Goal: Task Accomplishment & Management: Manage account settings

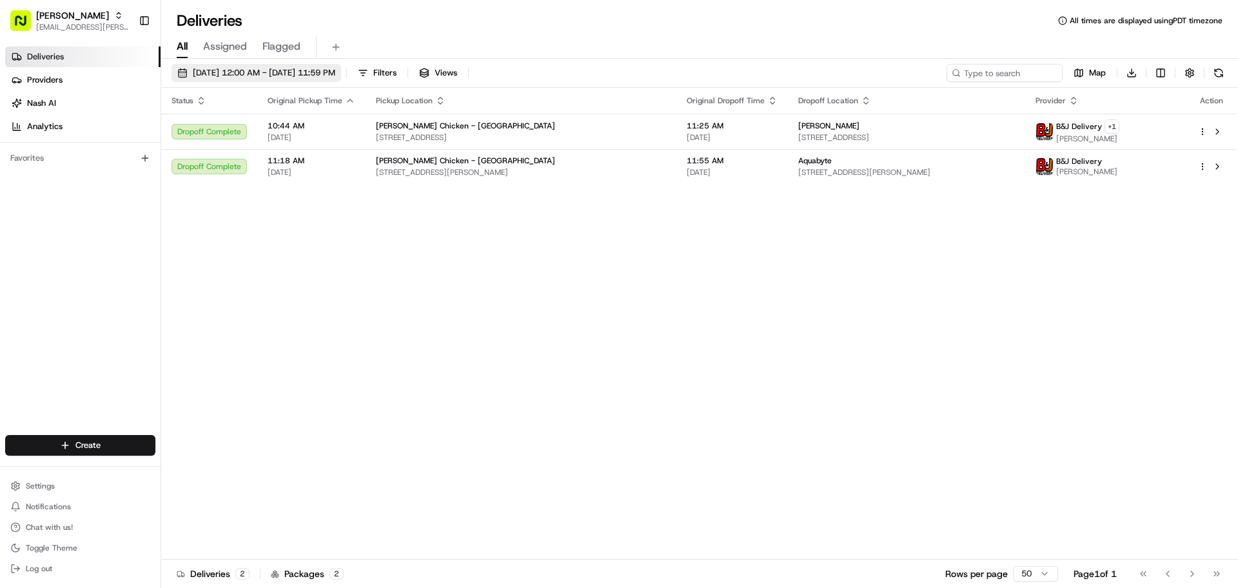
click at [282, 65] on button "[DATE] 12:00 AM - [DATE] 11:59 PM" at bounding box center [257, 73] width 170 height 18
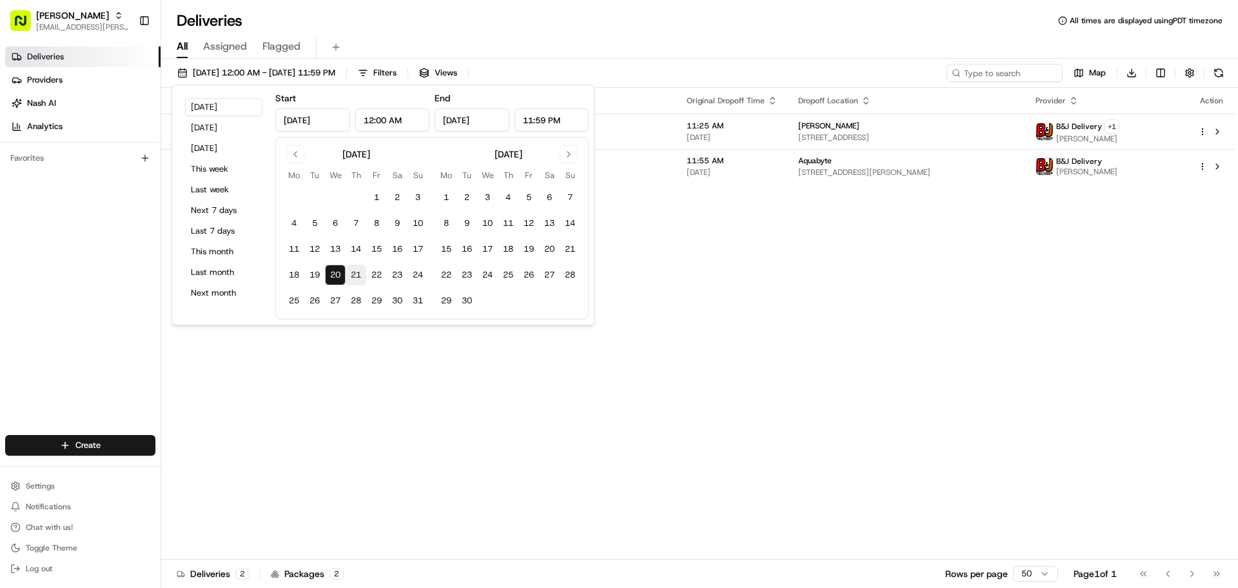
click at [364, 278] on button "21" at bounding box center [356, 274] width 21 height 21
type input "Aug 21, 2025"
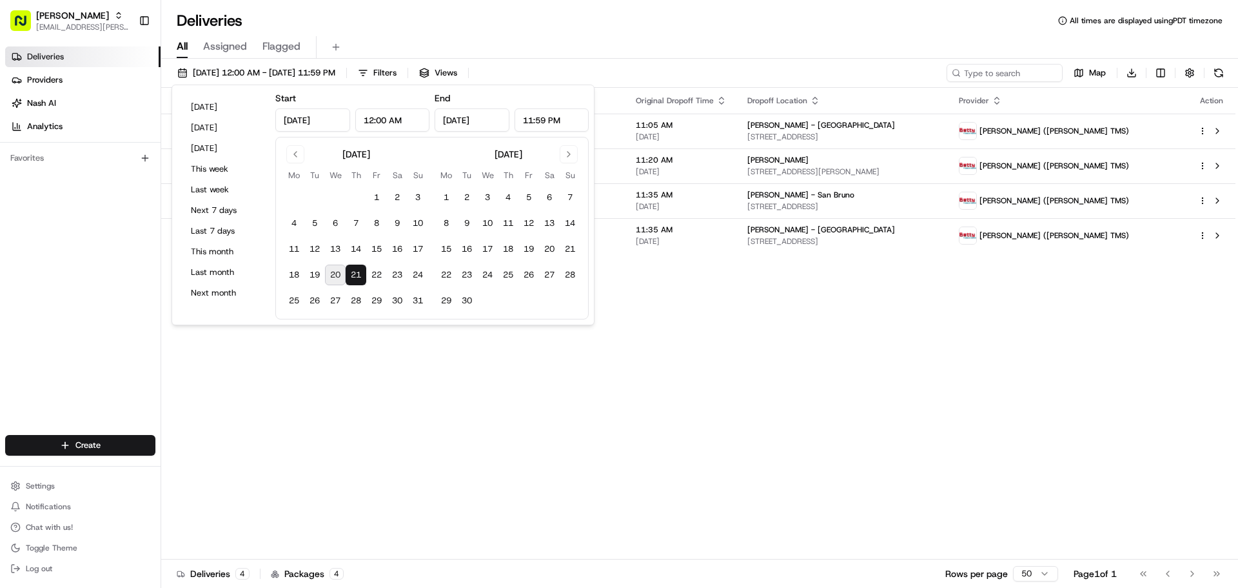
click at [833, 428] on div "Status Original Pickup Time Pickup Location Original Dropoff Time Dropoff Locat…" at bounding box center [698, 323] width 1074 height 471
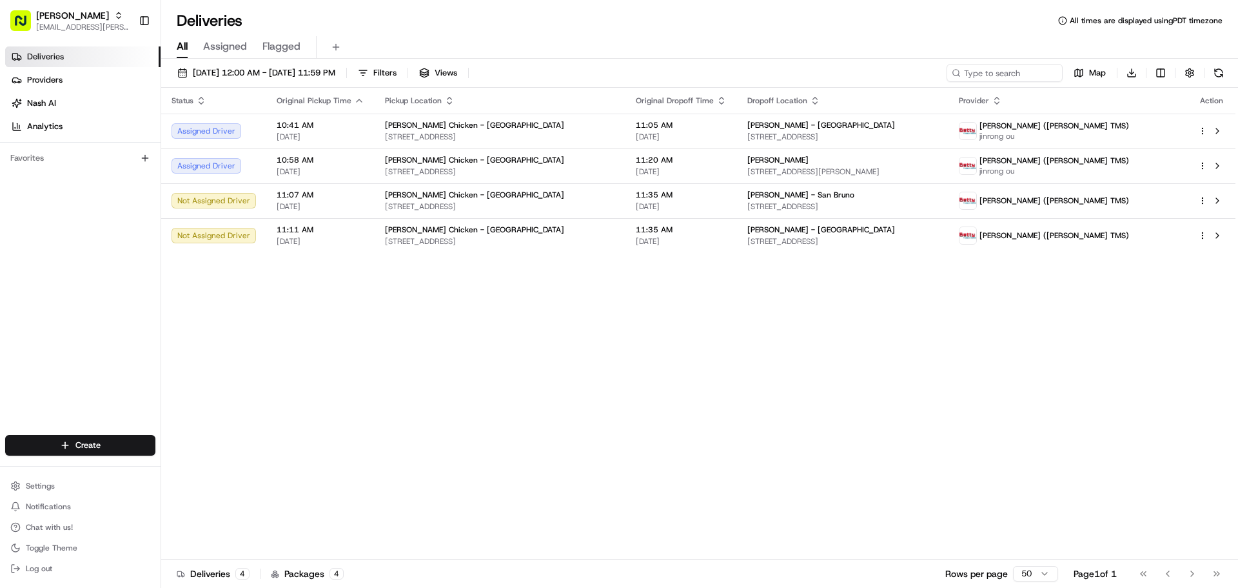
drag, startPoint x: 1238, startPoint y: 133, endPoint x: 866, endPoint y: 285, distance: 401.5
click at [866, 285] on div "Status Original Pickup Time Pickup Location Original Dropoff Time Dropoff Locat…" at bounding box center [698, 323] width 1074 height 471
click at [559, 357] on div "Status Original Pickup Time Pickup Location Original Dropoff Time Dropoff Locat…" at bounding box center [698, 323] width 1074 height 471
click at [727, 122] on span "11:05 AM" at bounding box center [681, 125] width 91 height 10
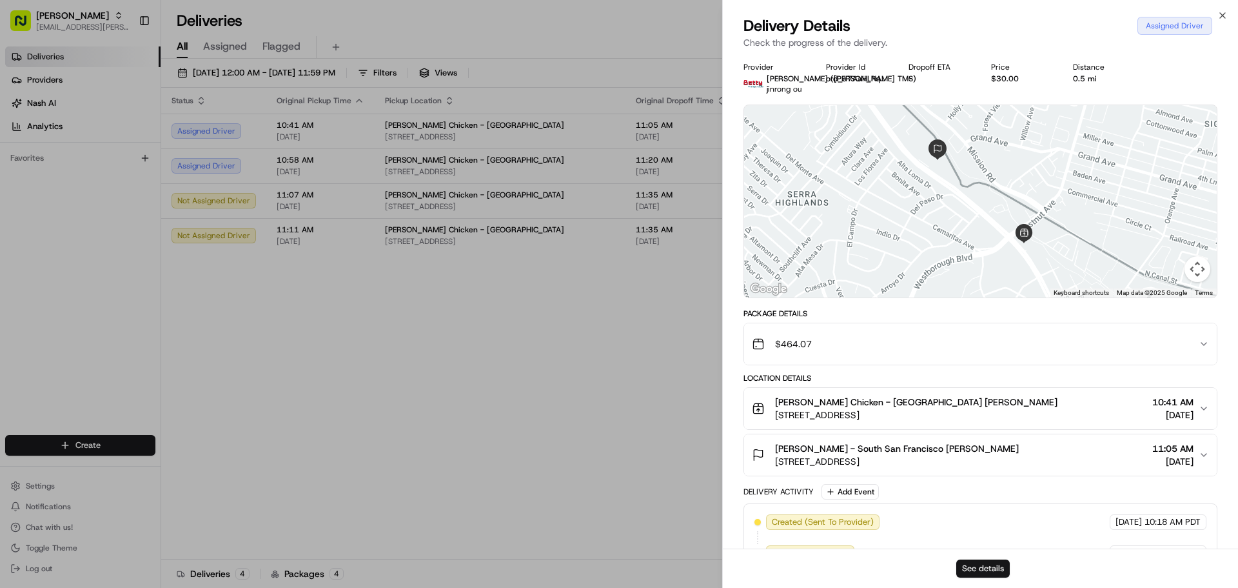
click at [973, 563] on button "See details" at bounding box center [983, 568] width 54 height 18
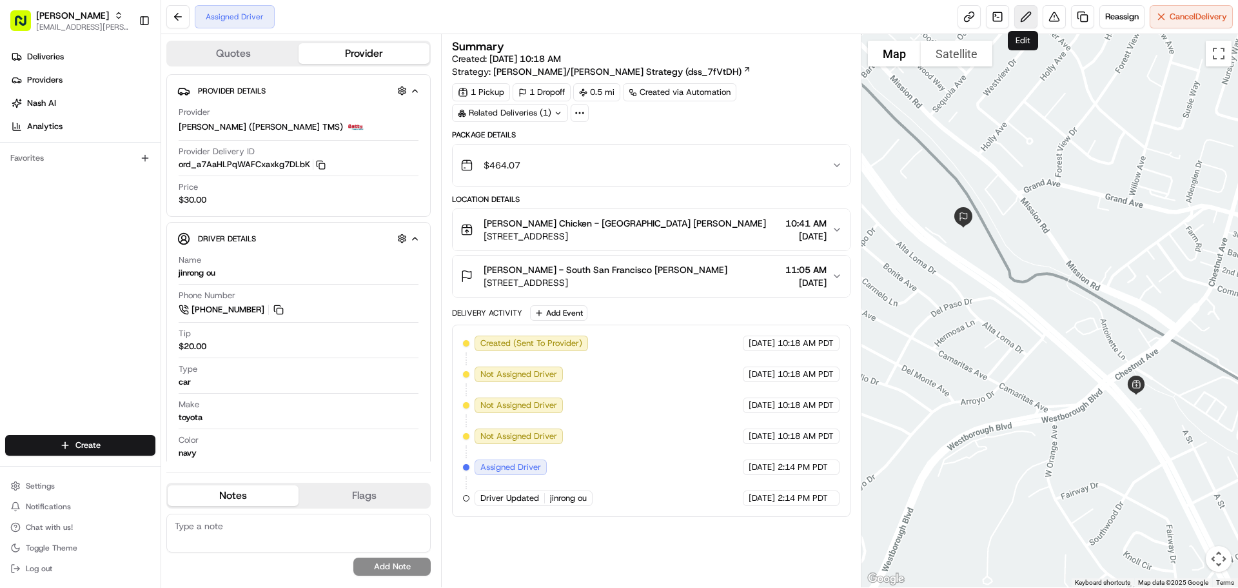
click at [1017, 21] on button at bounding box center [1025, 16] width 23 height 23
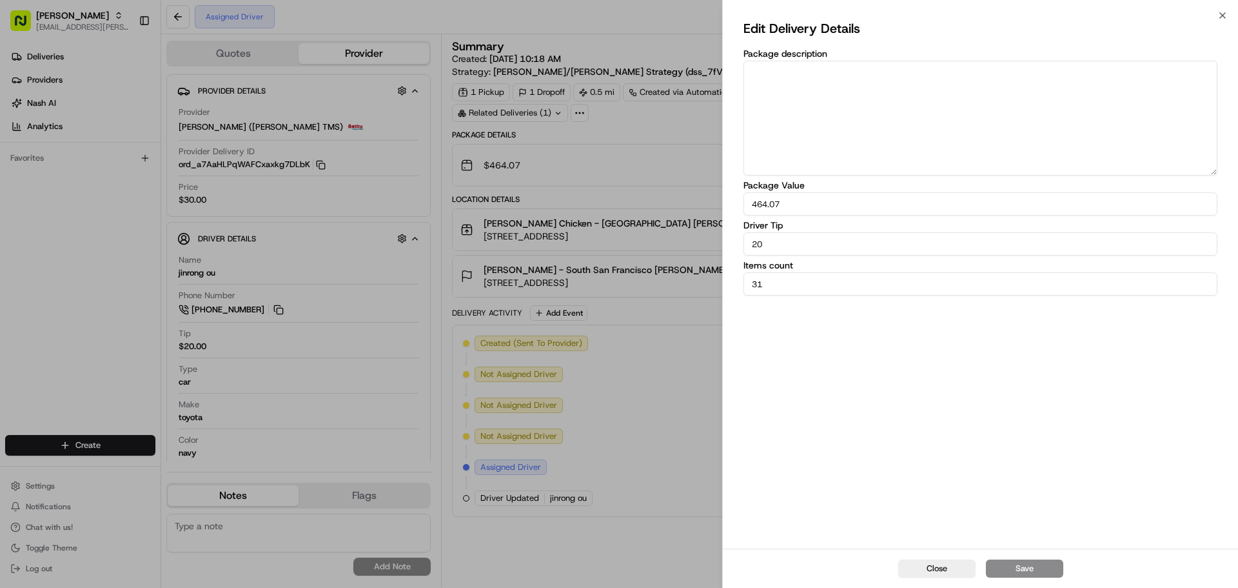
drag, startPoint x: 889, startPoint y: 251, endPoint x: 622, endPoint y: 230, distance: 267.8
click at [622, 230] on body "Starbird max.wills@starbirdchicken.com Toggle Sidebar Deliveries Providers Nash…" at bounding box center [619, 294] width 1238 height 588
type input "22"
click at [856, 353] on div "Edit Delivery Details Package description Package Value 464.07 Driver Tip 22 It…" at bounding box center [981, 282] width 474 height 528
click at [1031, 564] on button "Save" at bounding box center [1024, 568] width 77 height 18
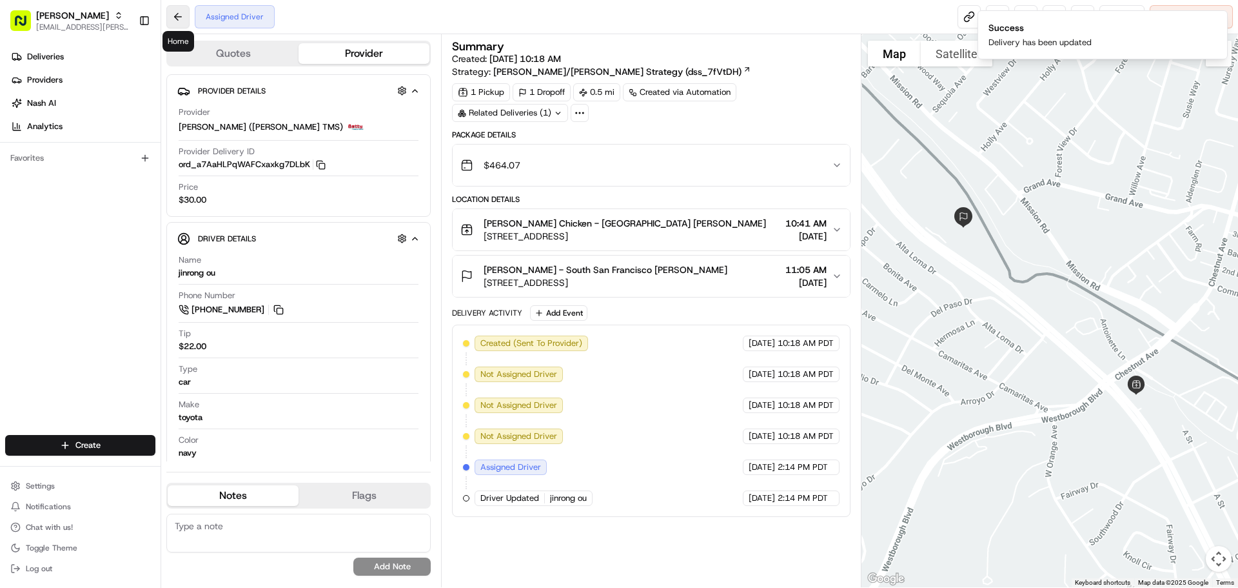
click at [171, 19] on button at bounding box center [177, 16] width 23 height 23
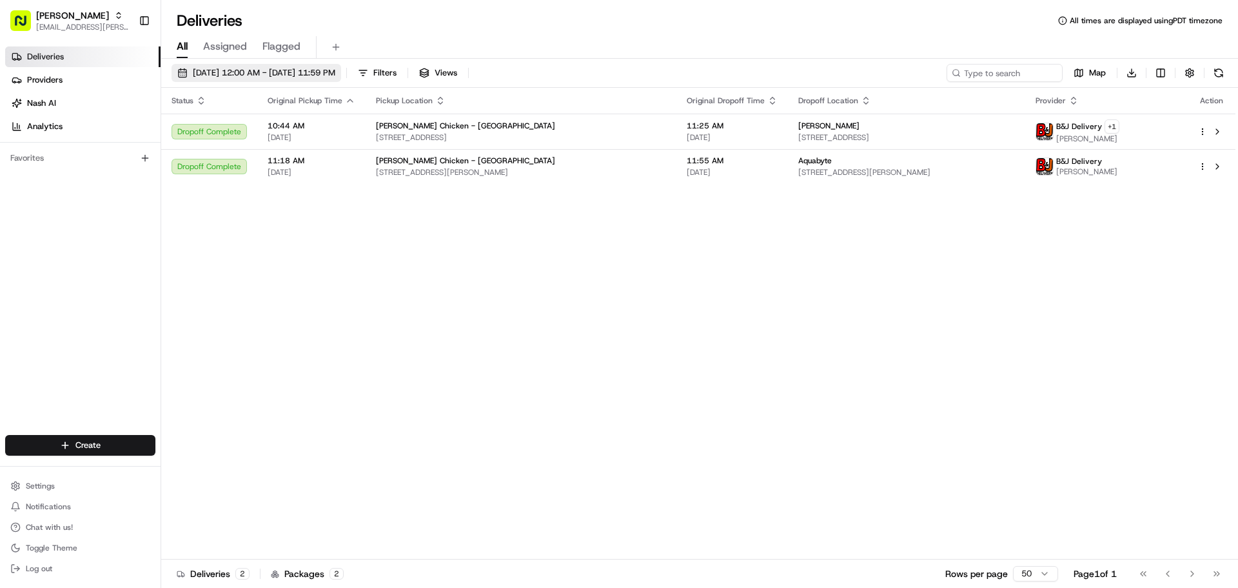
click at [253, 71] on span "[DATE] 12:00 AM - [DATE] 11:59 PM" at bounding box center [264, 73] width 143 height 12
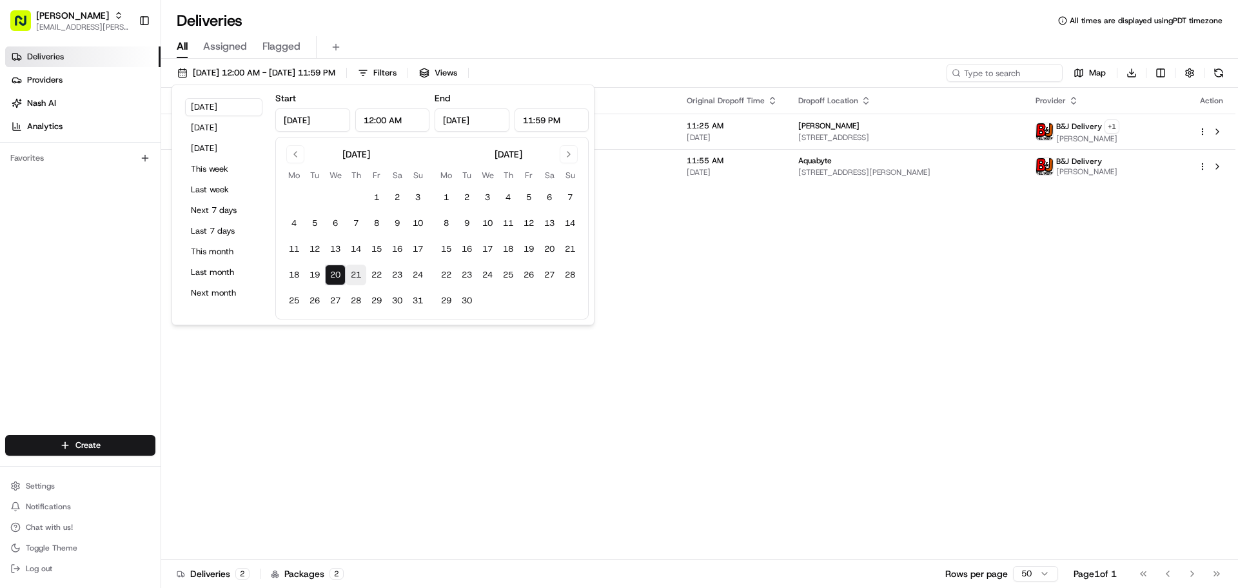
click at [362, 271] on button "21" at bounding box center [356, 274] width 21 height 21
type input "[DATE]"
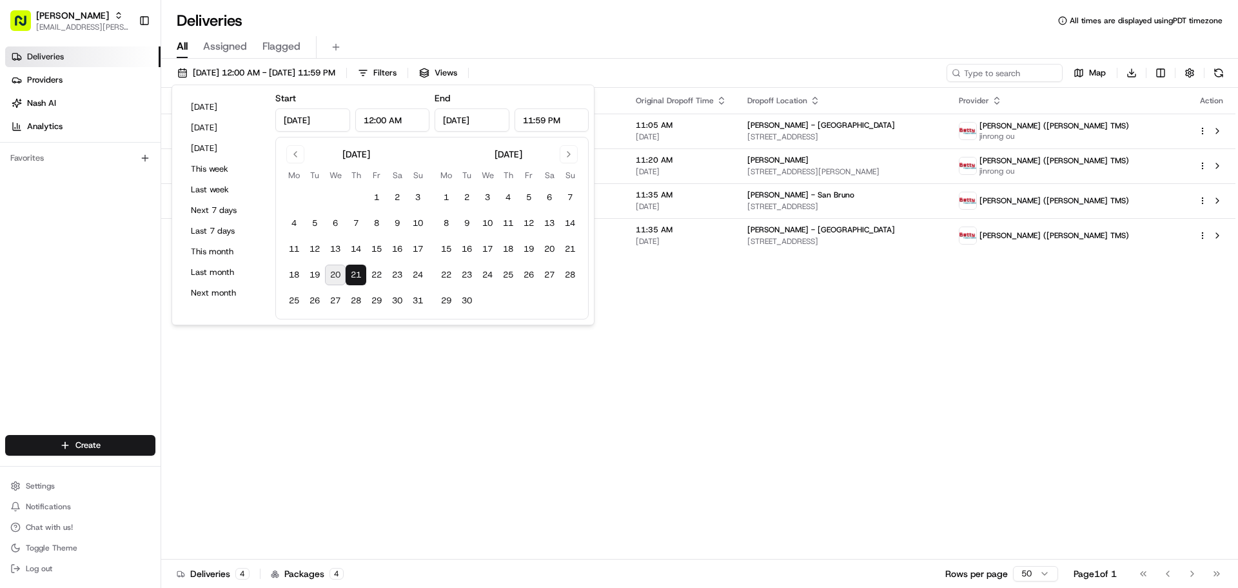
click at [740, 333] on div "Status Original Pickup Time Pickup Location Original Dropoff Time Dropoff Locat…" at bounding box center [698, 323] width 1074 height 471
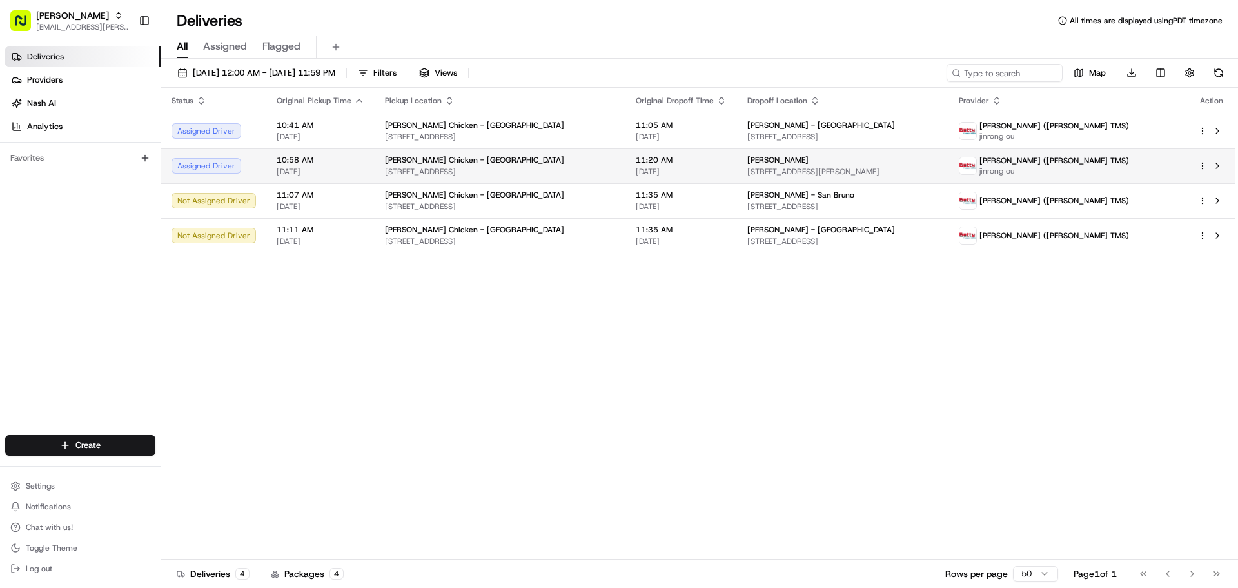
click at [807, 170] on span "[STREET_ADDRESS][PERSON_NAME]" at bounding box center [842, 171] width 191 height 10
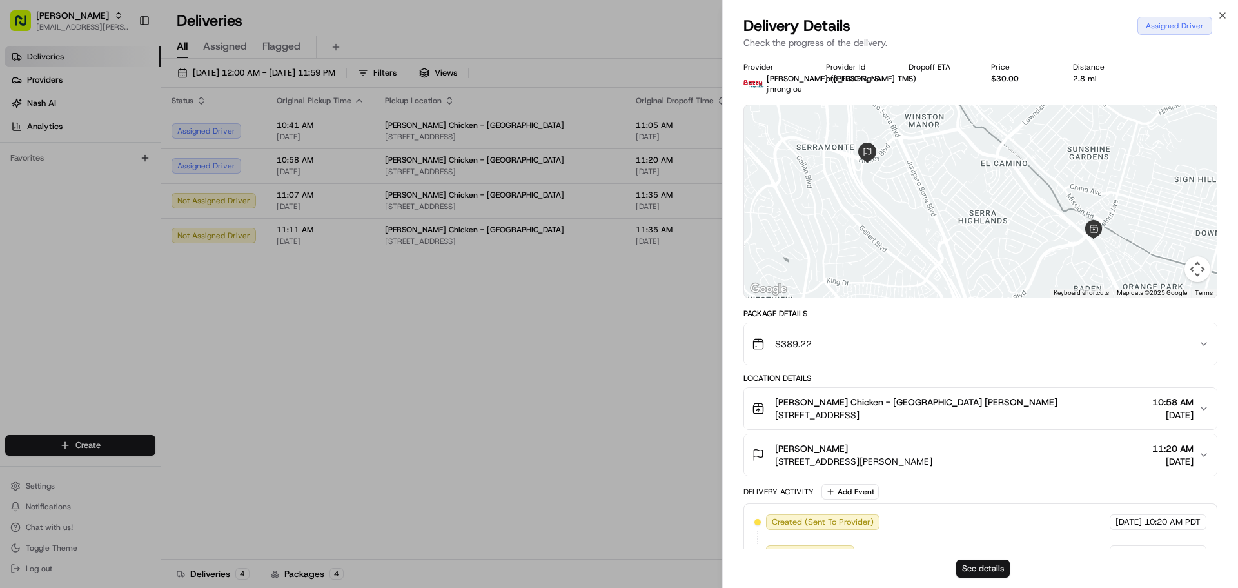
click at [981, 566] on button "See details" at bounding box center [983, 568] width 54 height 18
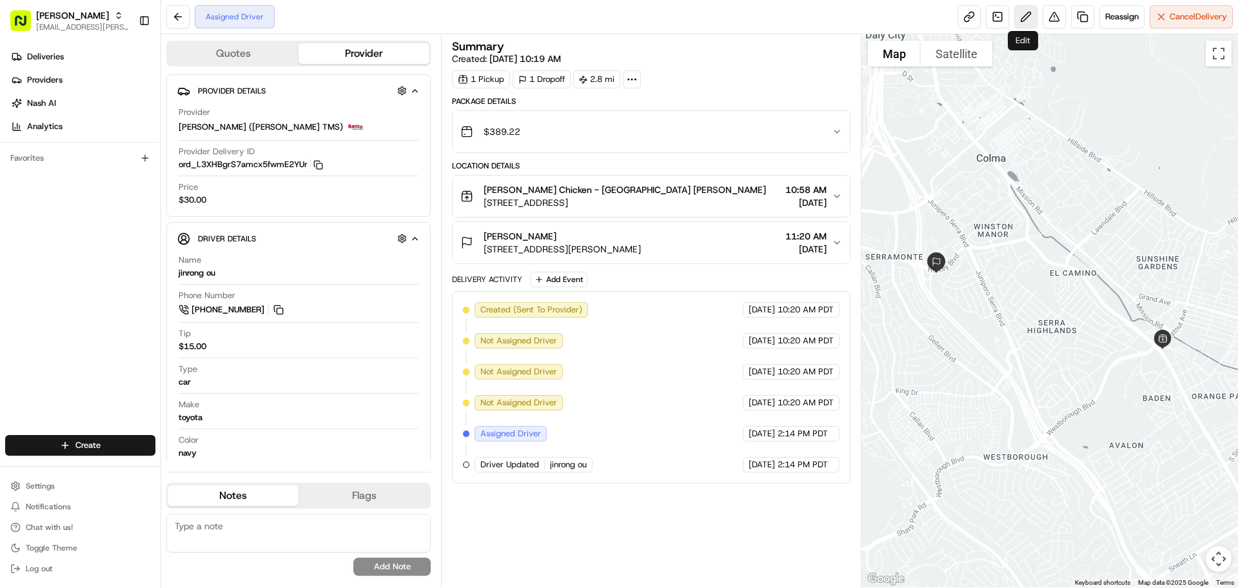
click at [1029, 21] on button at bounding box center [1025, 16] width 23 height 23
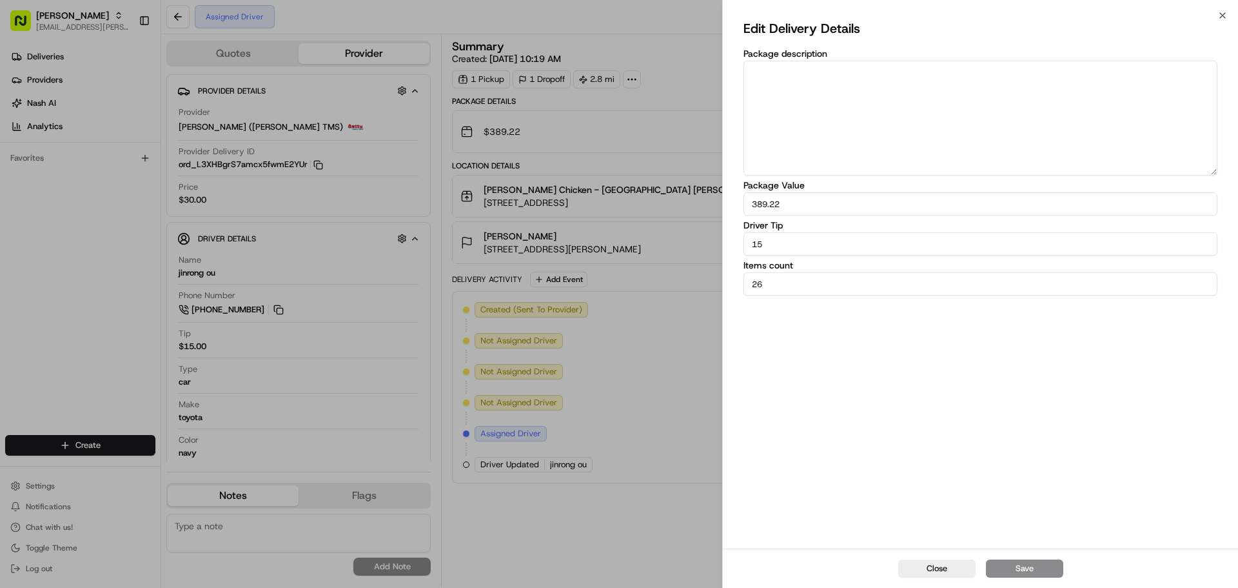
drag, startPoint x: 856, startPoint y: 241, endPoint x: 725, endPoint y: 259, distance: 132.8
click at [701, 248] on body "Starbird [EMAIL_ADDRESS][PERSON_NAME][DOMAIN_NAME] Toggle Sidebar Deliveries Pr…" at bounding box center [619, 294] width 1238 height 588
type input "22"
click at [1031, 571] on button "Save" at bounding box center [1024, 568] width 77 height 18
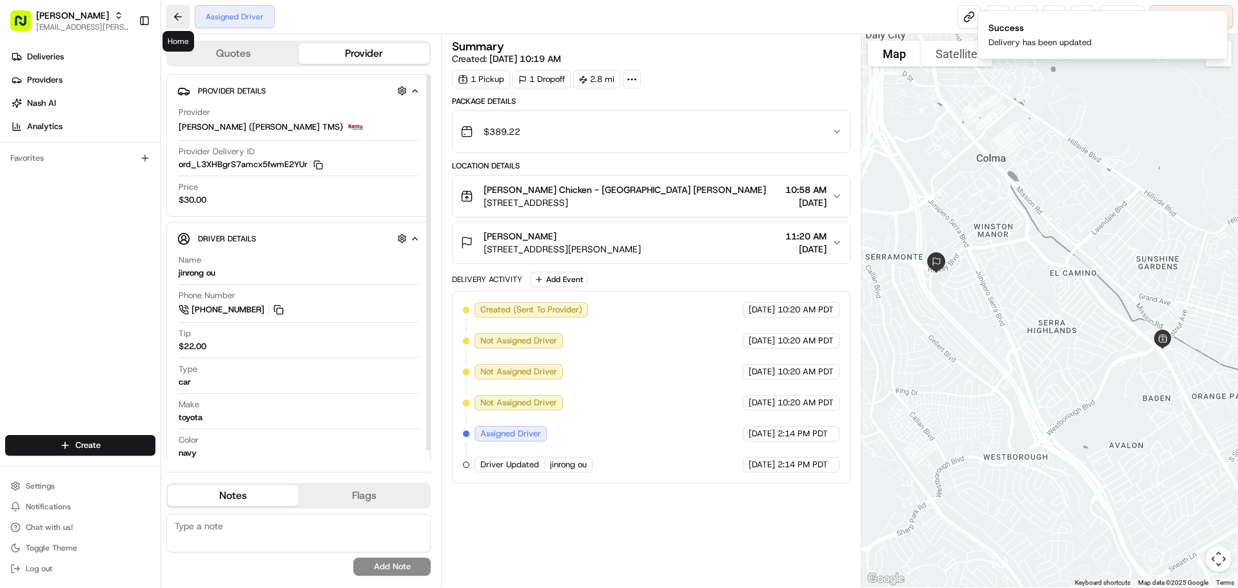
click at [180, 19] on button at bounding box center [177, 16] width 23 height 23
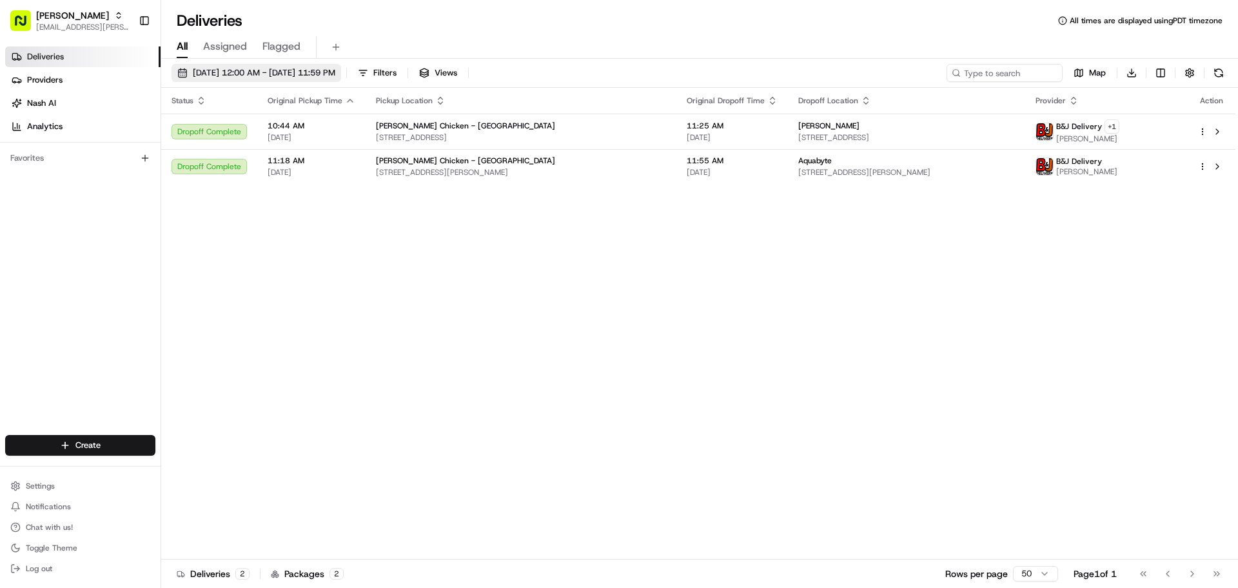
click at [313, 75] on span "[DATE] 12:00 AM - [DATE] 11:59 PM" at bounding box center [264, 73] width 143 height 12
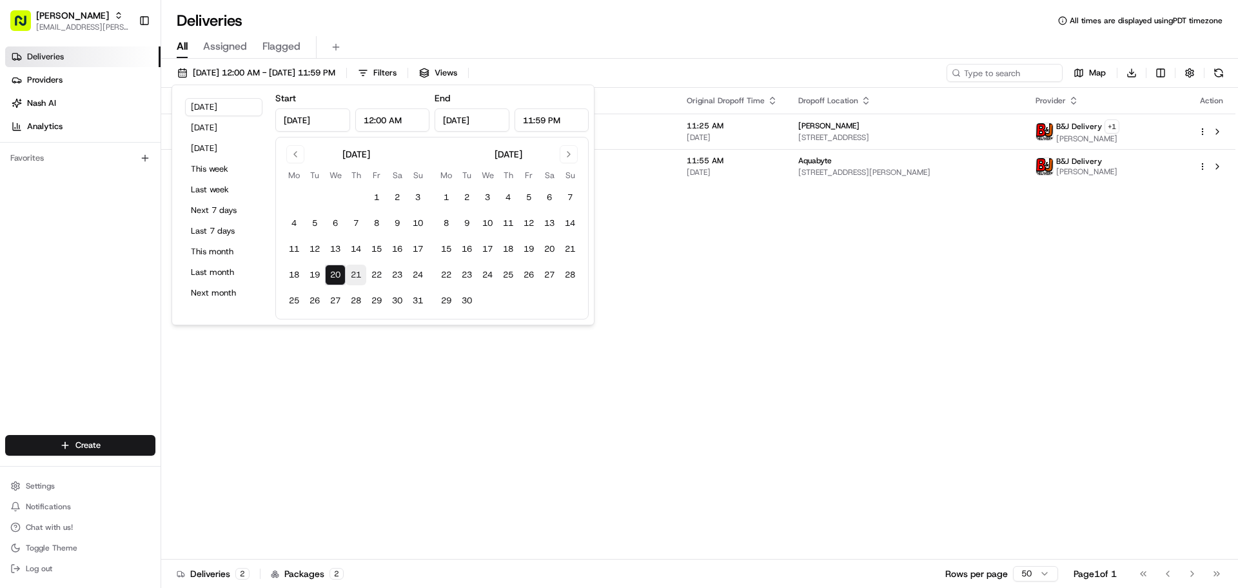
click at [355, 277] on button "21" at bounding box center [356, 274] width 21 height 21
type input "[DATE]"
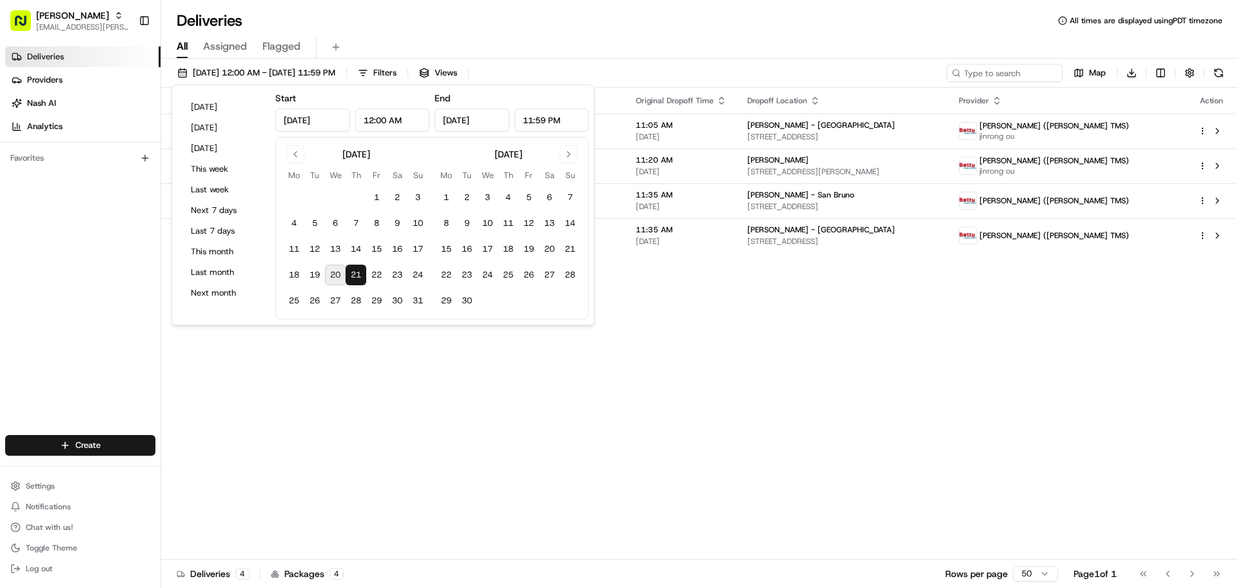
click at [767, 388] on div "Status Original Pickup Time Pickup Location Original Dropoff Time Dropoff Locat…" at bounding box center [698, 323] width 1074 height 471
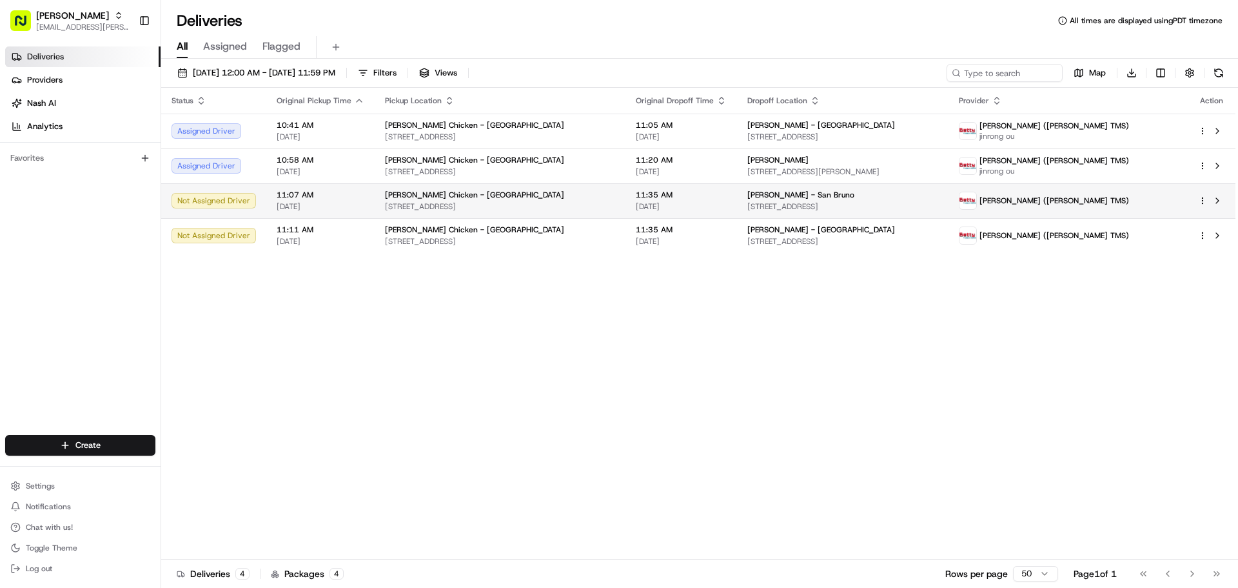
click at [685, 213] on td "11:35 AM [DATE]" at bounding box center [682, 200] width 112 height 35
click at [781, 210] on span "[STREET_ADDRESS]" at bounding box center [842, 206] width 191 height 10
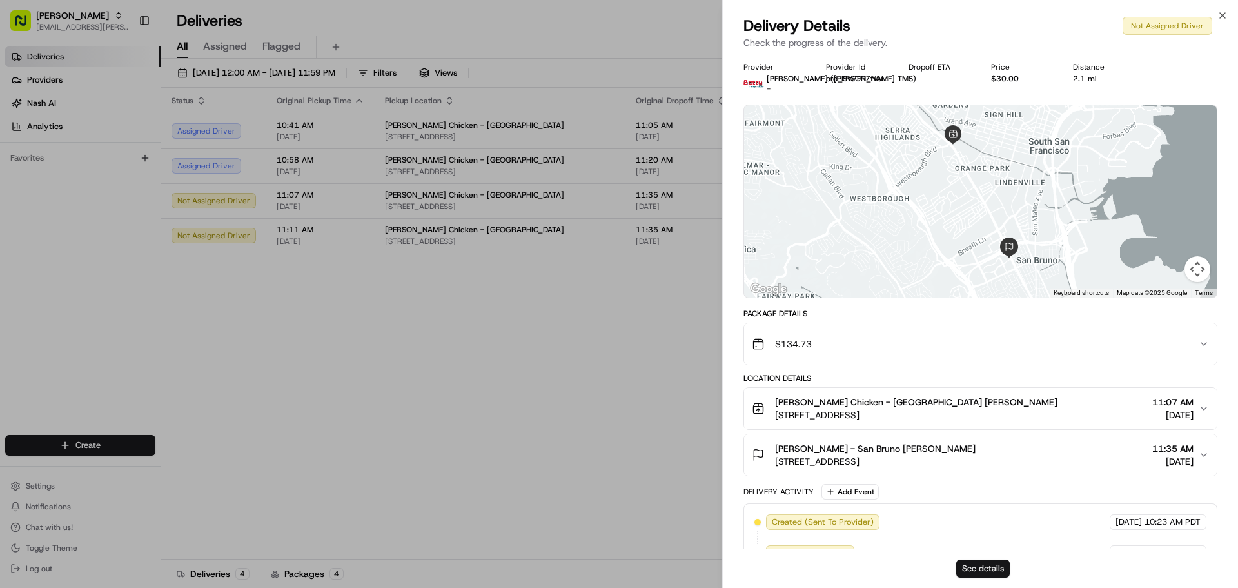
click at [971, 564] on button "See details" at bounding box center [983, 568] width 54 height 18
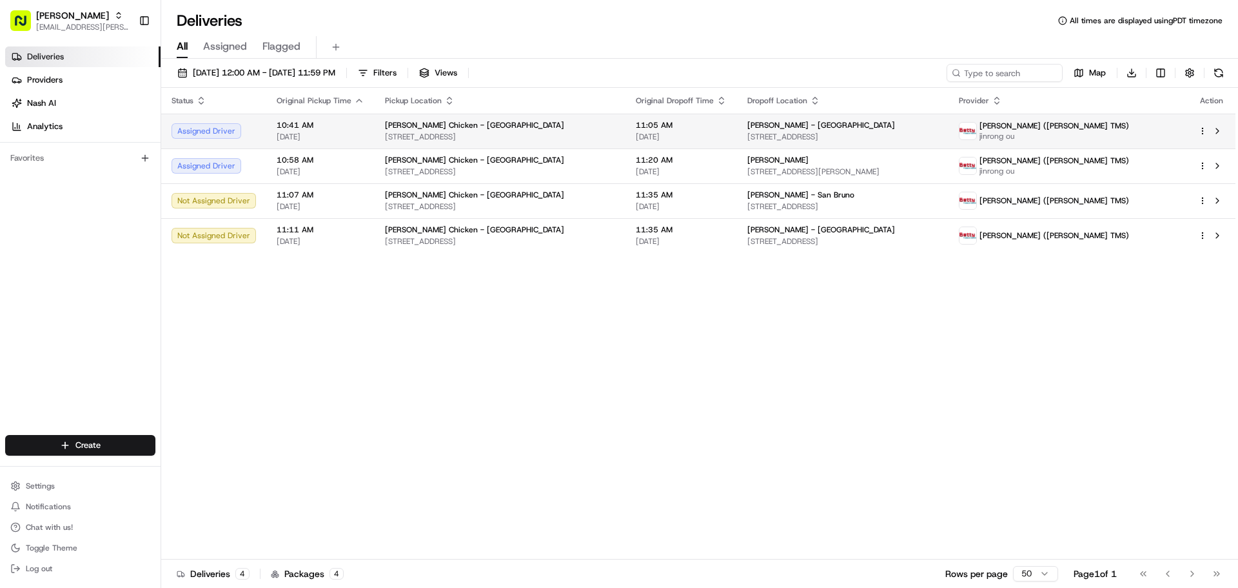
click at [779, 140] on span "[STREET_ADDRESS]" at bounding box center [842, 137] width 191 height 10
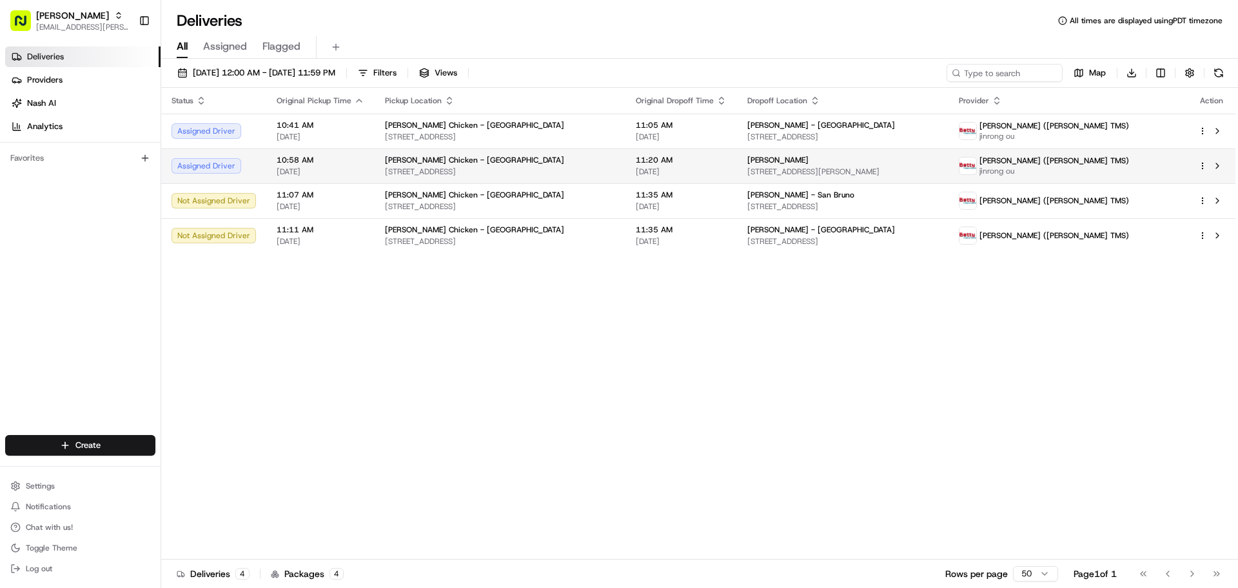
click at [786, 175] on span "[STREET_ADDRESS][PERSON_NAME]" at bounding box center [842, 171] width 191 height 10
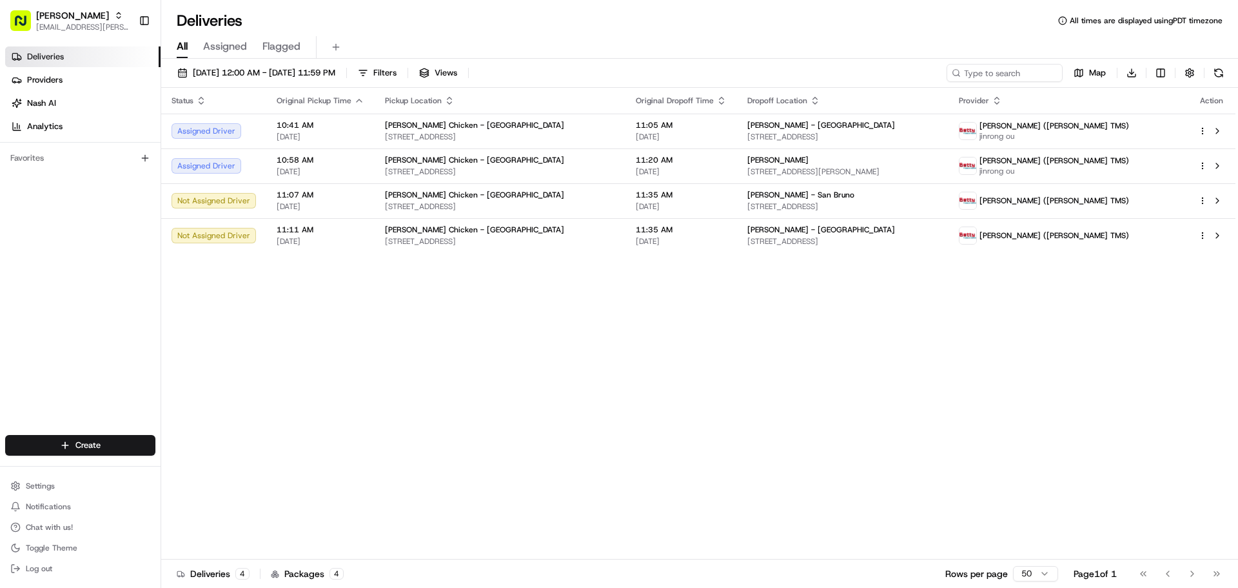
click at [829, 383] on div "Status Original Pickup Time Pickup Location Original Dropoff Time Dropoff Locat…" at bounding box center [698, 323] width 1074 height 471
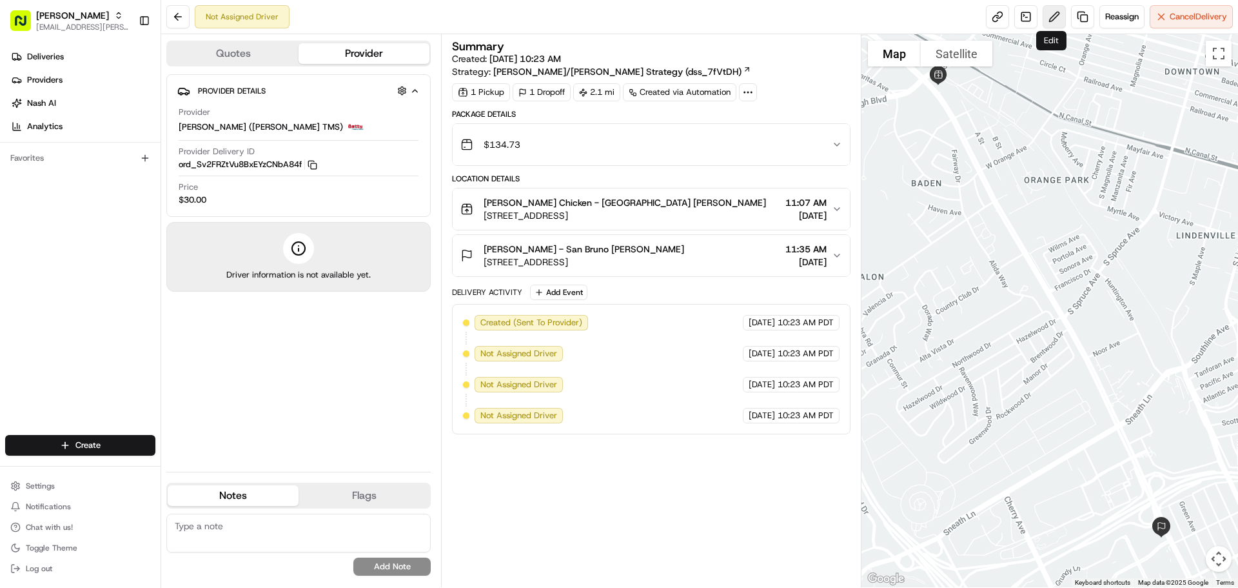
click at [1043, 14] on button at bounding box center [1054, 16] width 23 height 23
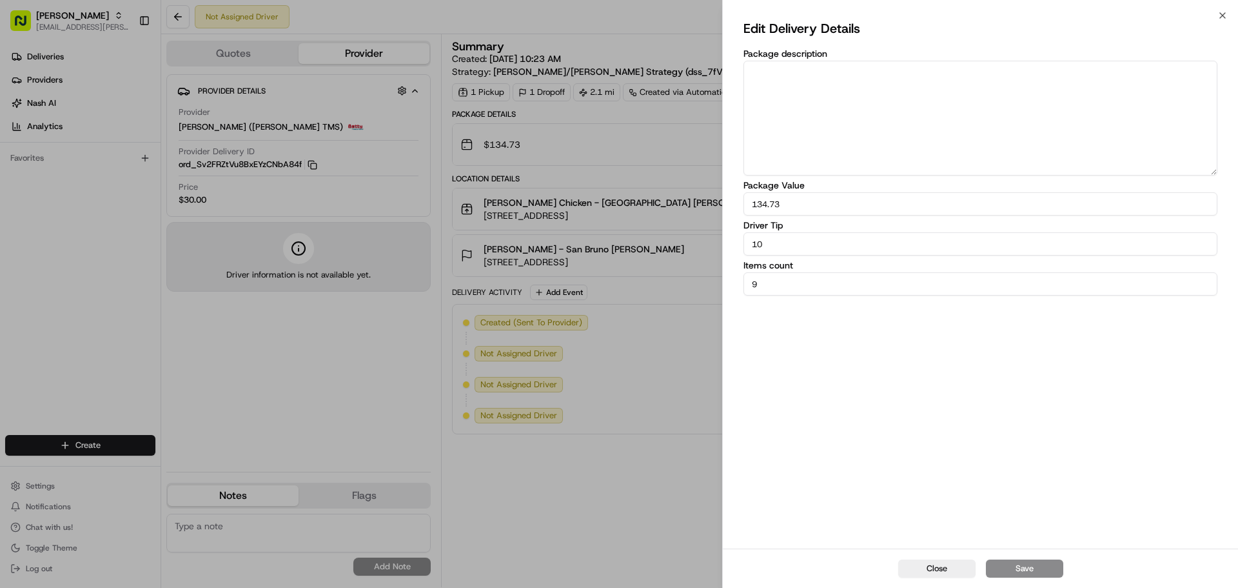
drag, startPoint x: 798, startPoint y: 247, endPoint x: 689, endPoint y: 248, distance: 108.4
click at [689, 248] on body "Starbird [EMAIL_ADDRESS][PERSON_NAME][DOMAIN_NAME] Toggle Sidebar Deliveries Pr…" at bounding box center [619, 294] width 1238 height 588
type input "22"
click at [858, 384] on div "Edit Delivery Details Package description Package Value 134.73 Driver Tip 22 It…" at bounding box center [981, 282] width 474 height 528
click at [1044, 565] on button "Save" at bounding box center [1024, 568] width 77 height 18
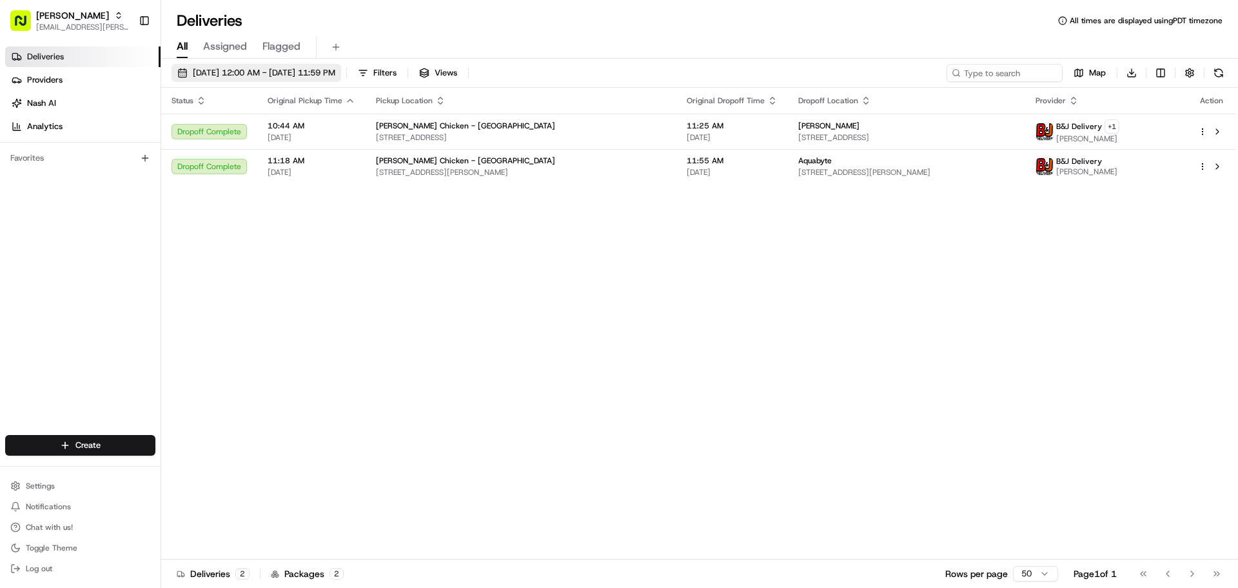
click at [282, 66] on button "[DATE] 12:00 AM - [DATE] 11:59 PM" at bounding box center [257, 73] width 170 height 18
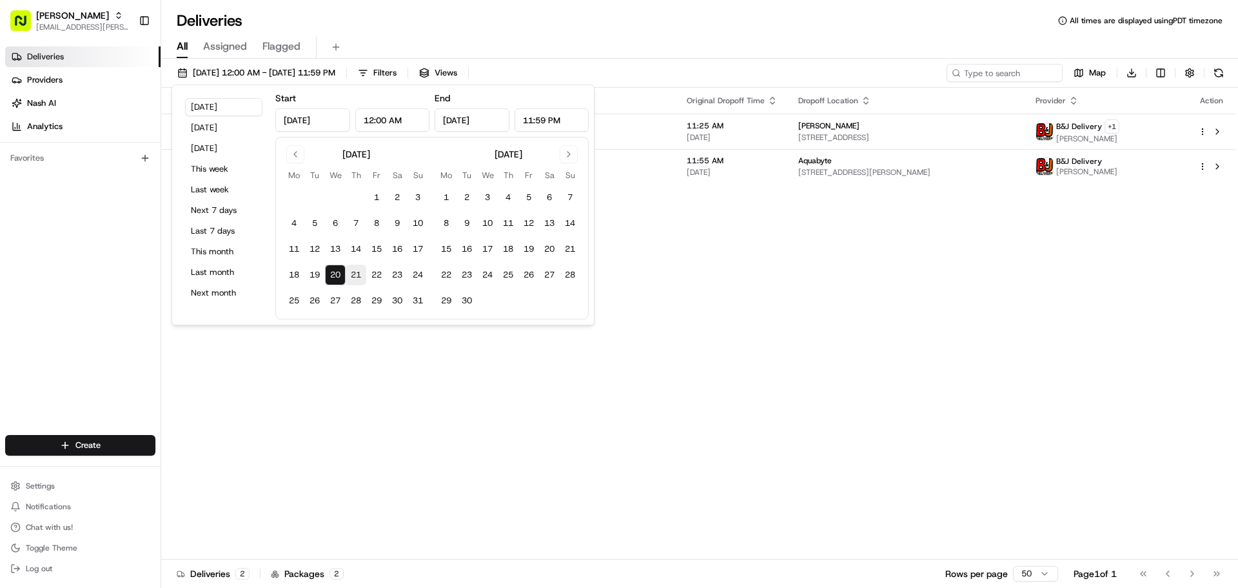
click at [356, 272] on button "21" at bounding box center [356, 274] width 21 height 21
type input "[DATE]"
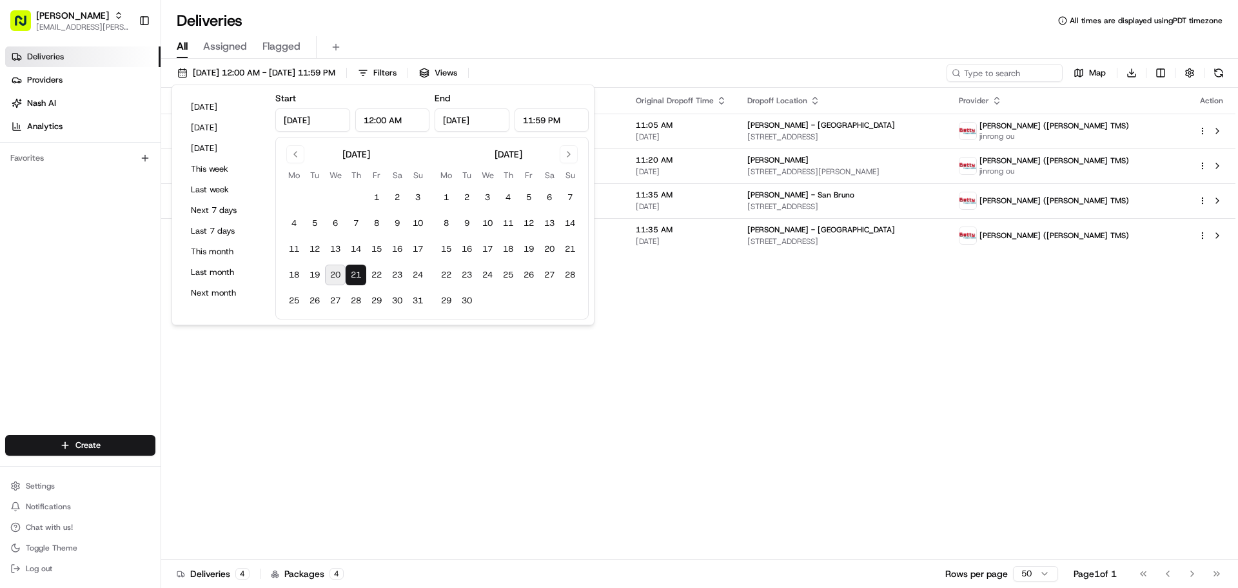
click at [660, 414] on div "Status Original Pickup Time Pickup Location Original Dropoff Time Dropoff Locat…" at bounding box center [698, 323] width 1074 height 471
